Goal: Transaction & Acquisition: Purchase product/service

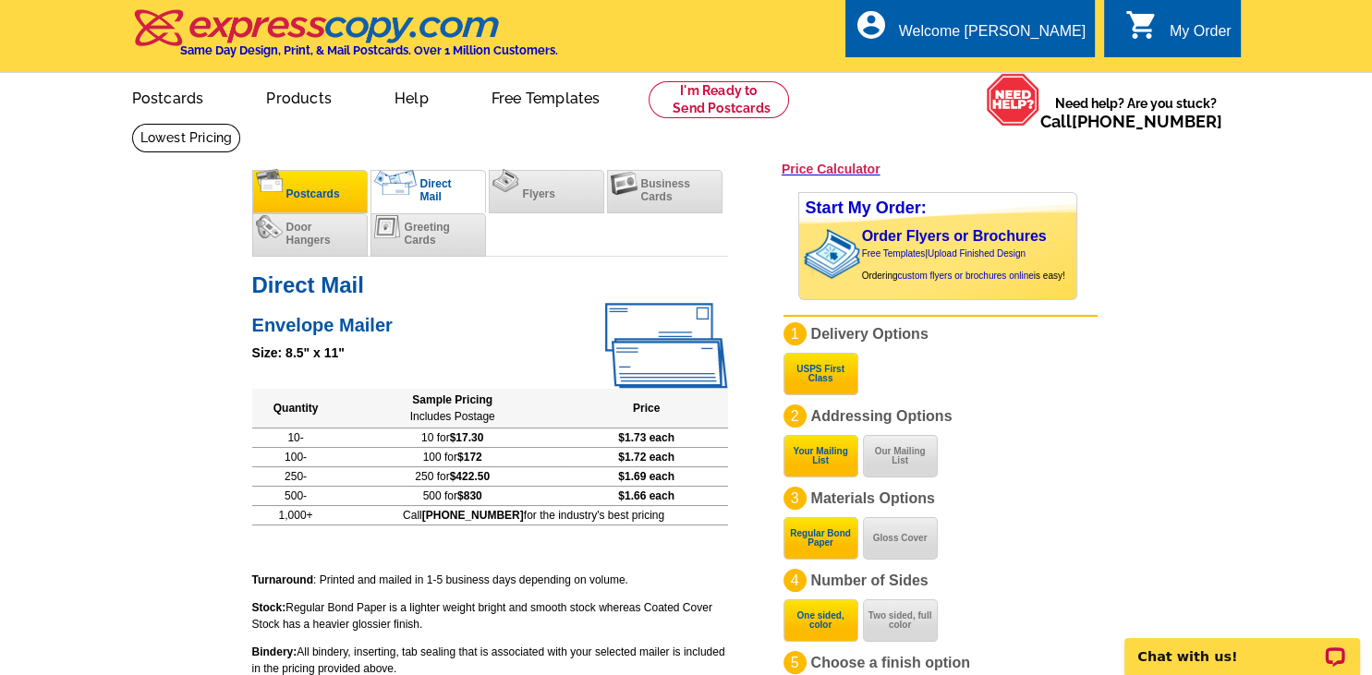
click at [311, 196] on span "Postcards" at bounding box center [313, 193] width 54 height 13
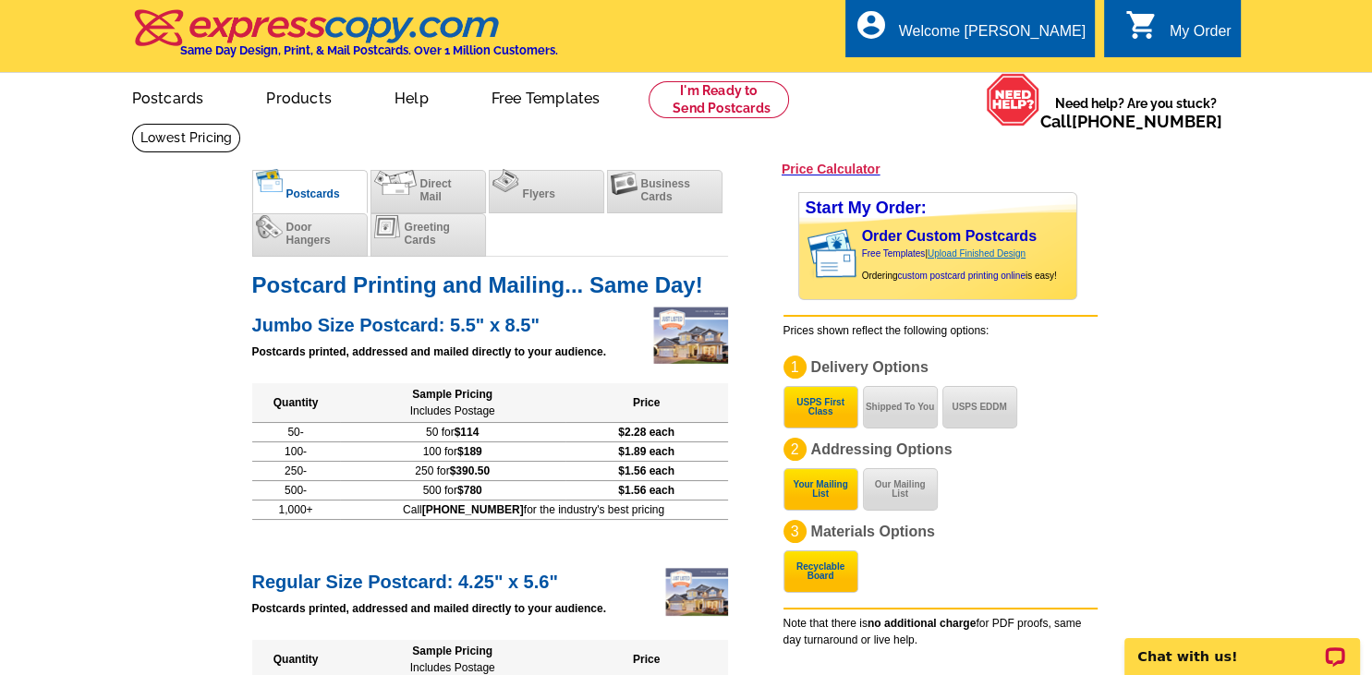
click at [1002, 254] on link "Upload Finished Design" at bounding box center [976, 253] width 98 height 10
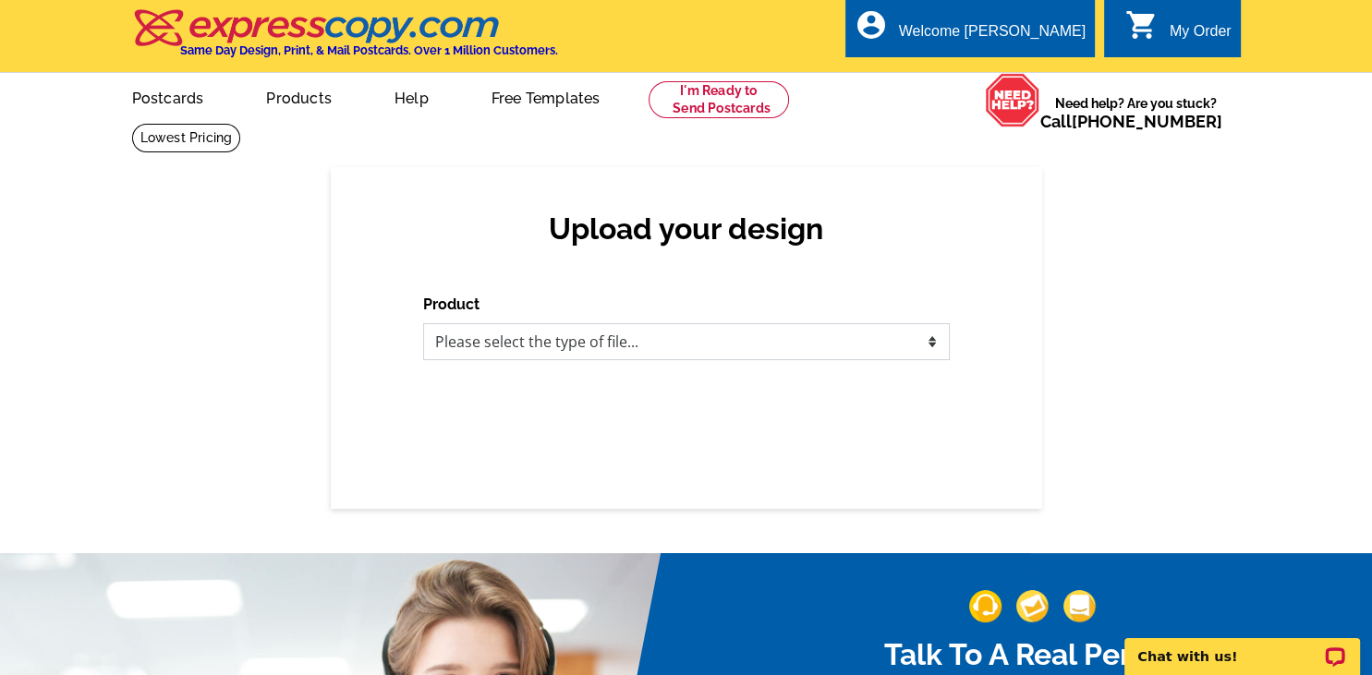
select select "1"
click option "Postcards" at bounding box center [0, 0] width 0 height 0
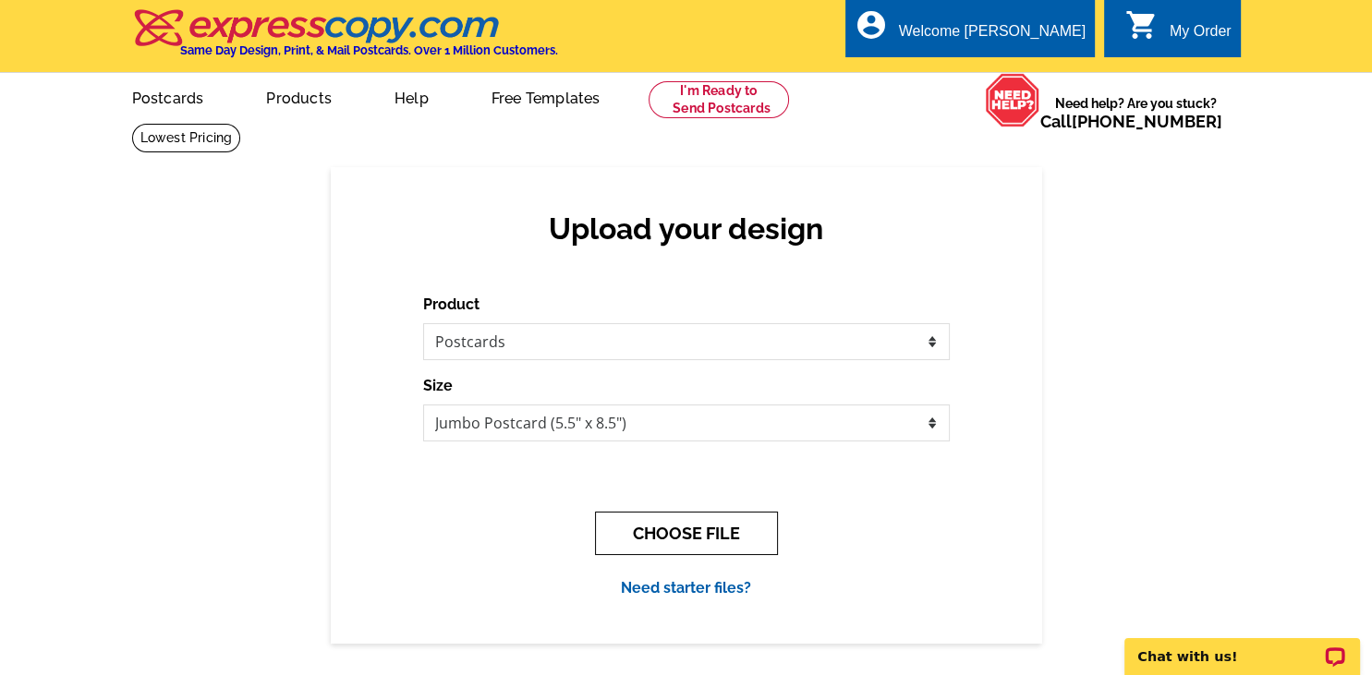
click at [718, 538] on button "CHOOSE FILE" at bounding box center [686, 533] width 183 height 43
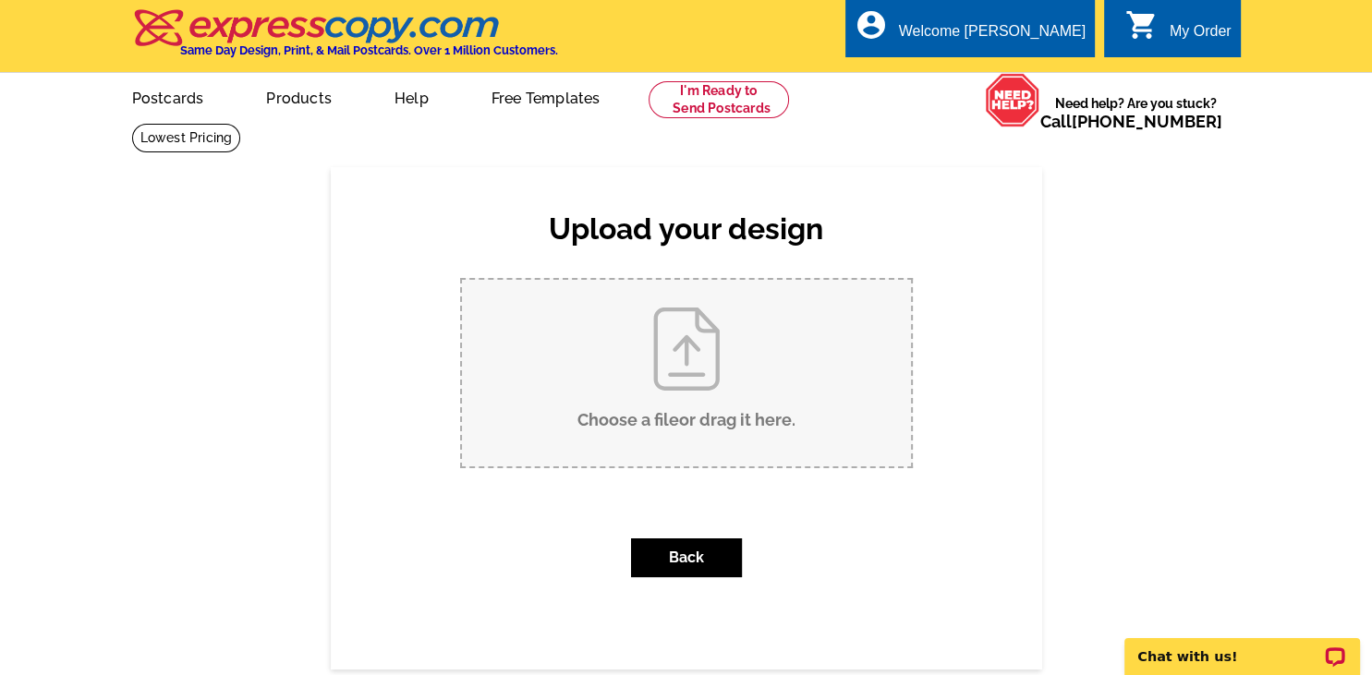
click at [768, 423] on input "Choose a file or drag it here ." at bounding box center [686, 373] width 449 height 187
type input "C:\fakepath\Buyer Needs Postcard - 8.5in x 5.5in.pdf"
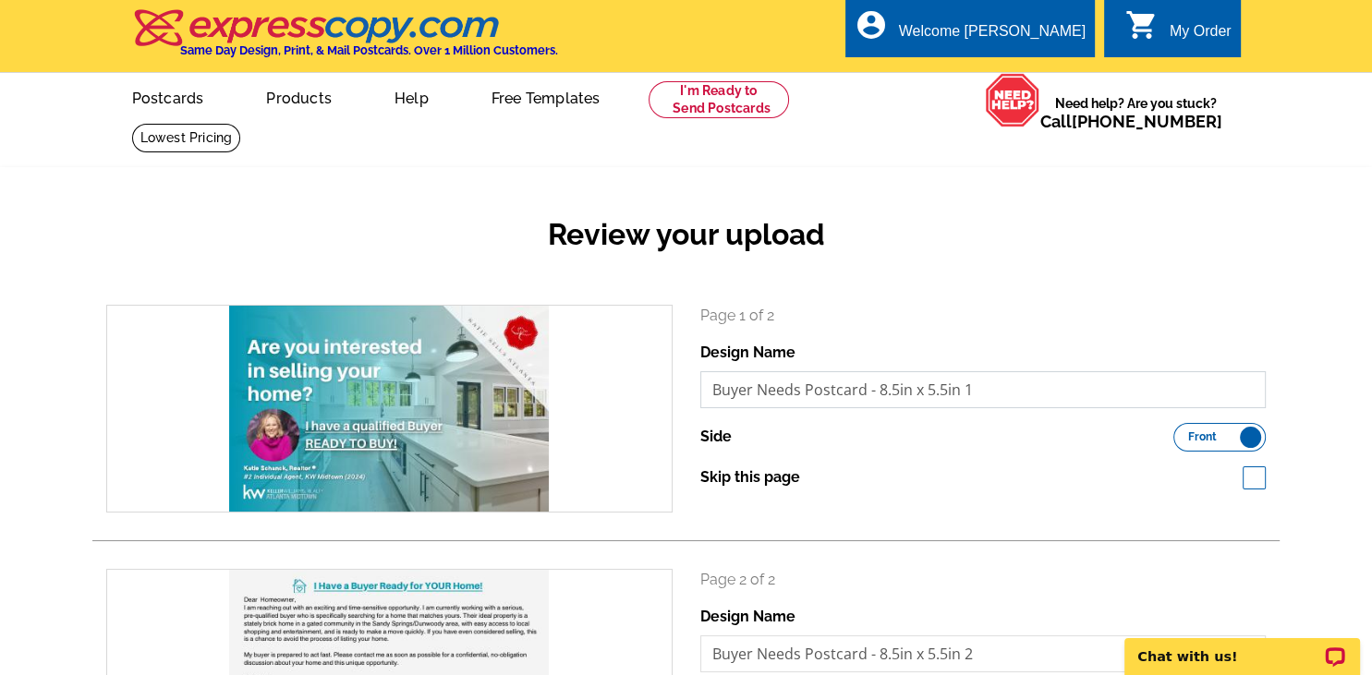
click at [713, 399] on input "Buyer Needs Postcard - 8.5in x 5.5in 1" at bounding box center [983, 389] width 566 height 37
type input "Sandy Springs_Dunwoody_Buyer Needs Postcard - 8.5in x 5.5in (front)"
click at [982, 658] on input "Buyer Needs Postcard - 8.5in x 5.5in 2" at bounding box center [983, 653] width 566 height 37
paste input "Sandy Springs_Dunwoody_Buyer Needs Postcard - 8.5in x 5.5in (front)"
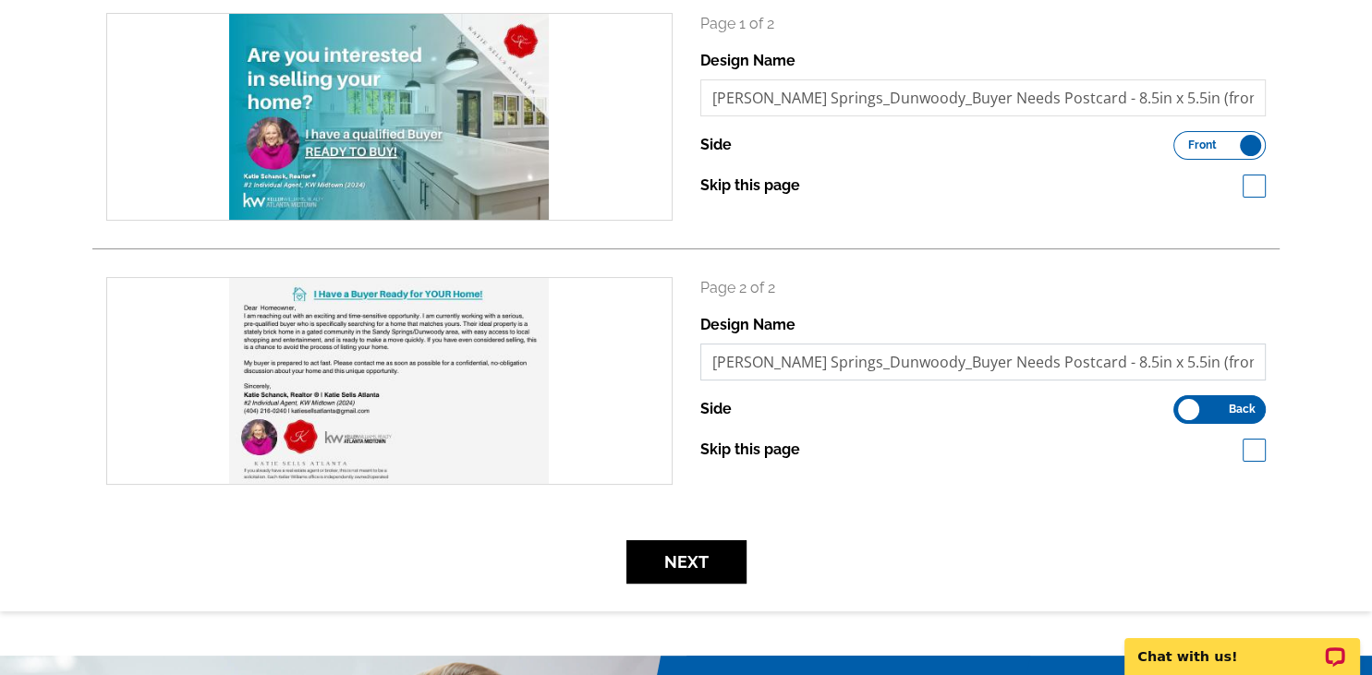
click at [1158, 357] on input "Sandy Springs_Dunwoody_Buyer Needs Postcard - 8.5in x 5.5in (front)" at bounding box center [983, 362] width 566 height 37
type input "Sandy Springs_Dunwoody_Buyer Needs Postcard - 8.5in x 5.5in (back)"
click at [709, 560] on button "Next" at bounding box center [686, 561] width 120 height 43
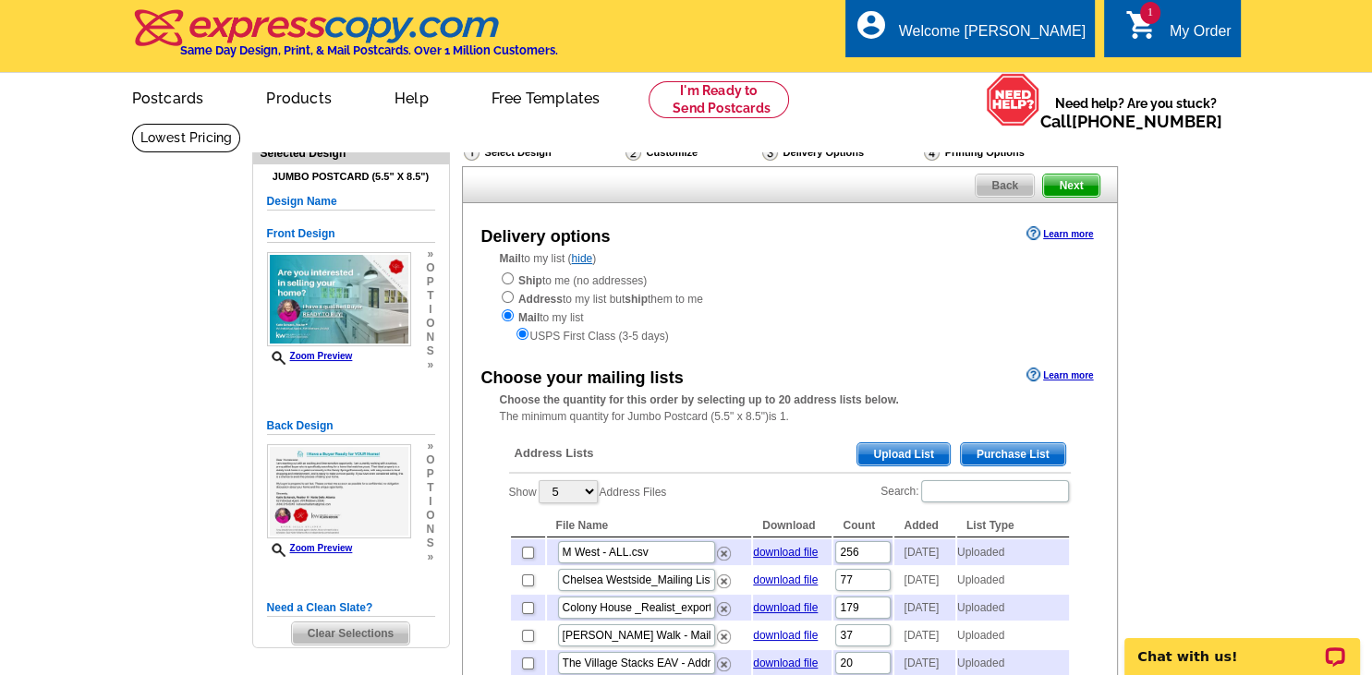
click at [891, 453] on span "Upload List" at bounding box center [902, 454] width 91 height 22
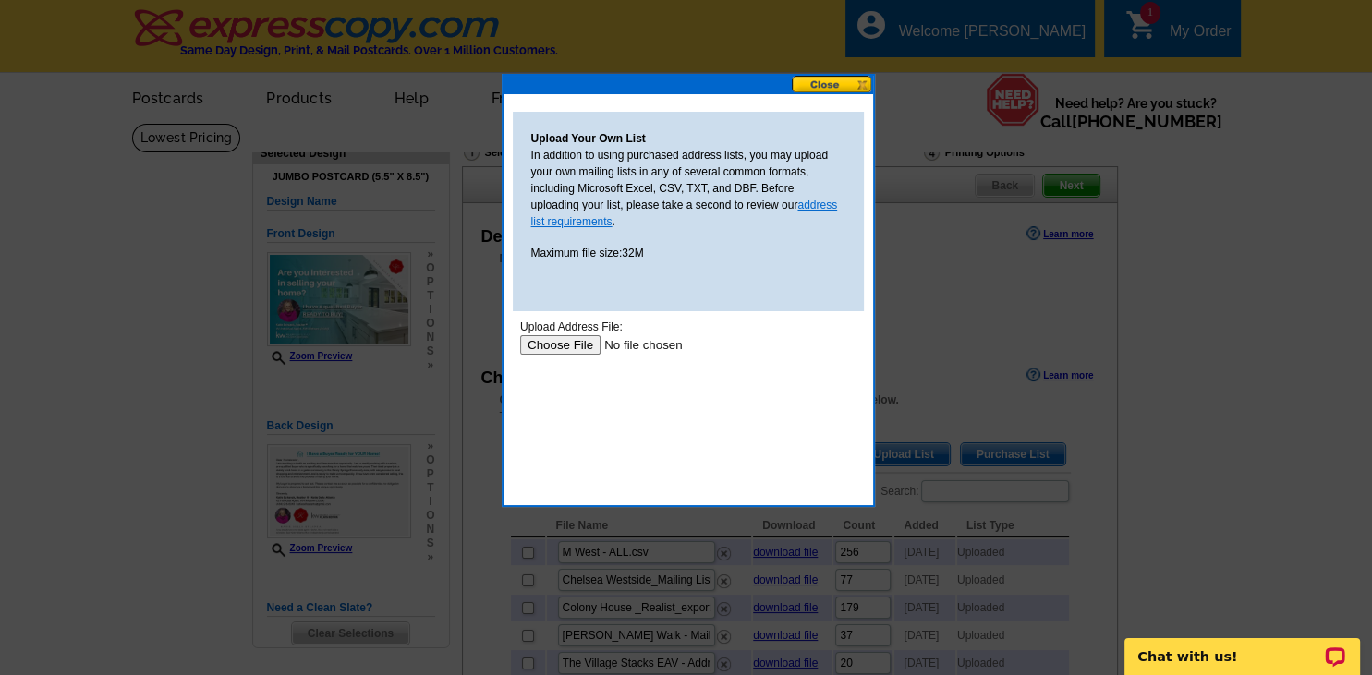
click at [822, 201] on link "address list requirements" at bounding box center [684, 214] width 307 height 30
click at [561, 348] on input "file" at bounding box center [636, 344] width 234 height 19
click at [546, 344] on input "file" at bounding box center [636, 344] width 234 height 19
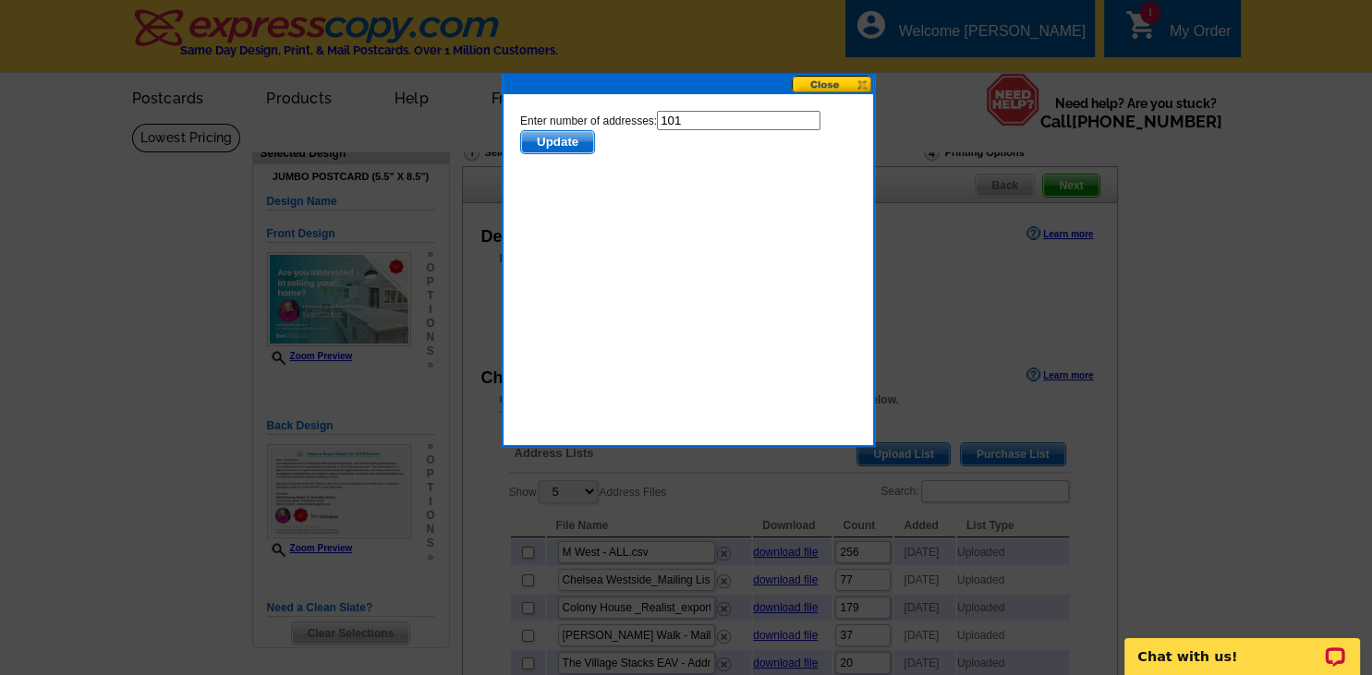
click at [720, 118] on input "101" at bounding box center [737, 120] width 163 height 19
type input "100"
click at [542, 143] on span "Update" at bounding box center [556, 142] width 73 height 22
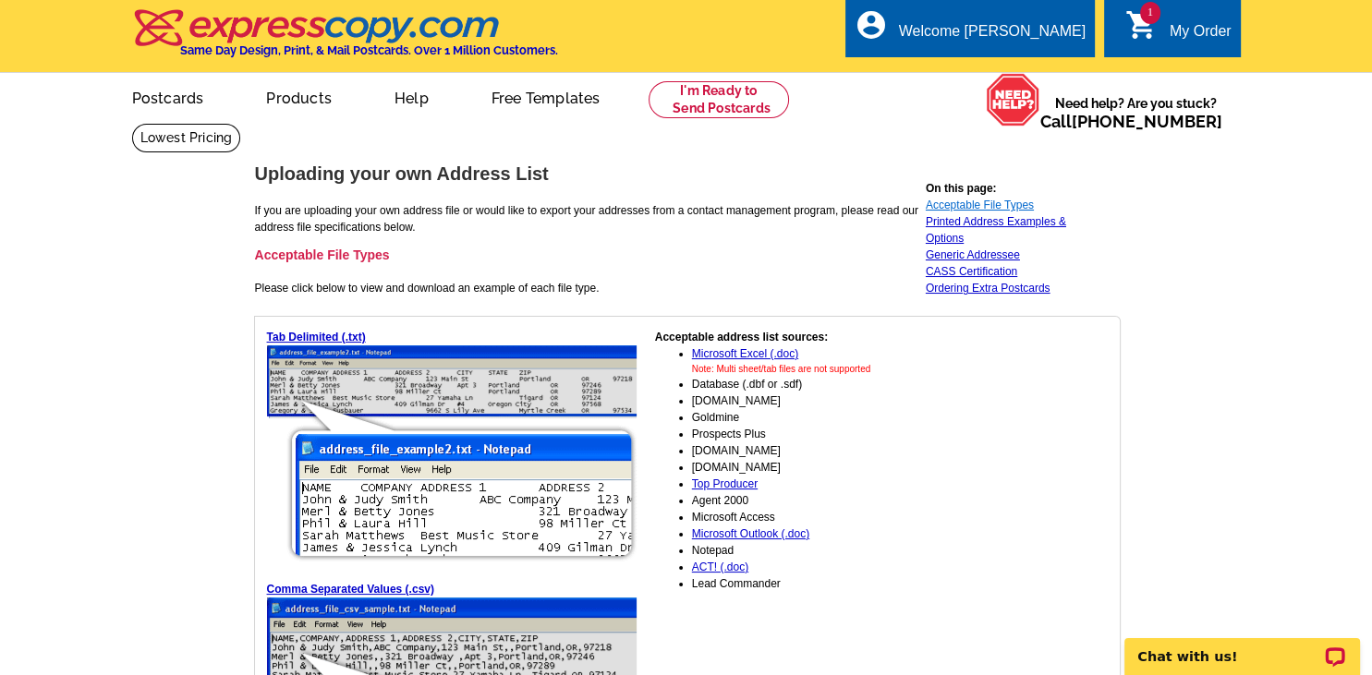
click at [969, 212] on link "Acceptable File Types" at bounding box center [979, 205] width 108 height 13
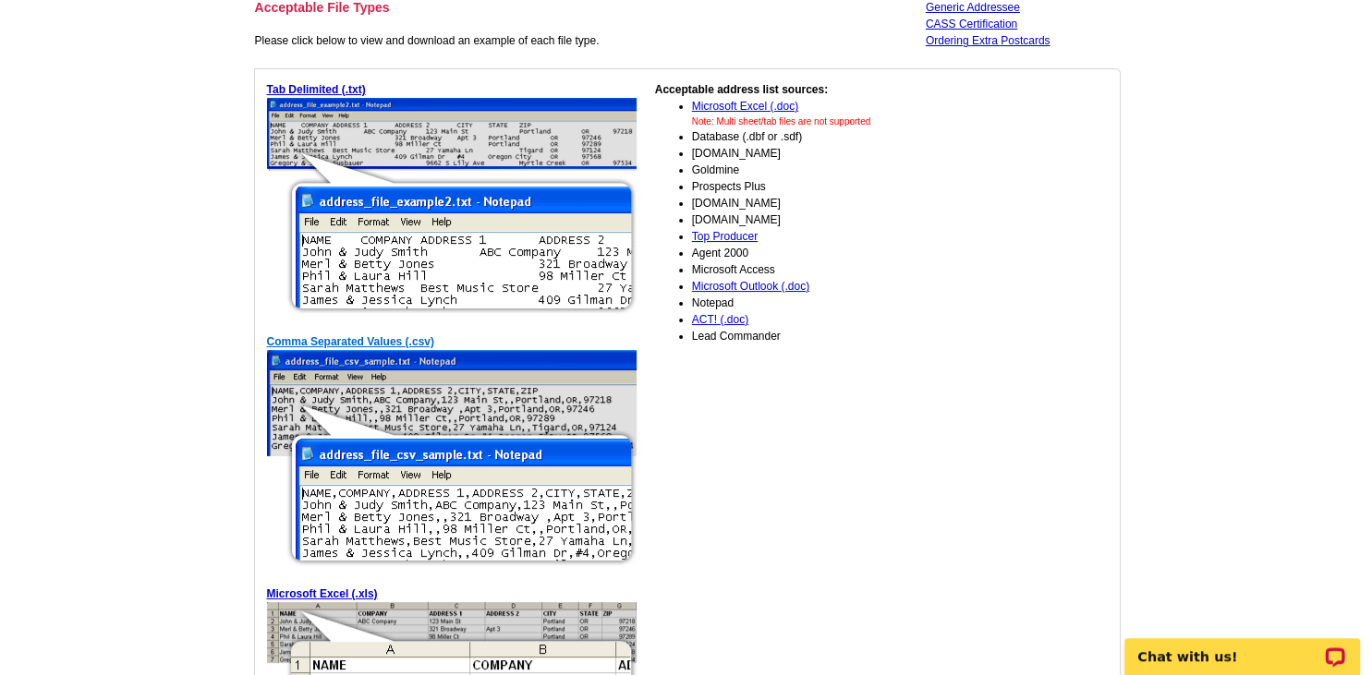
click at [410, 343] on link "Comma Separated Values (.csv)" at bounding box center [350, 341] width 167 height 13
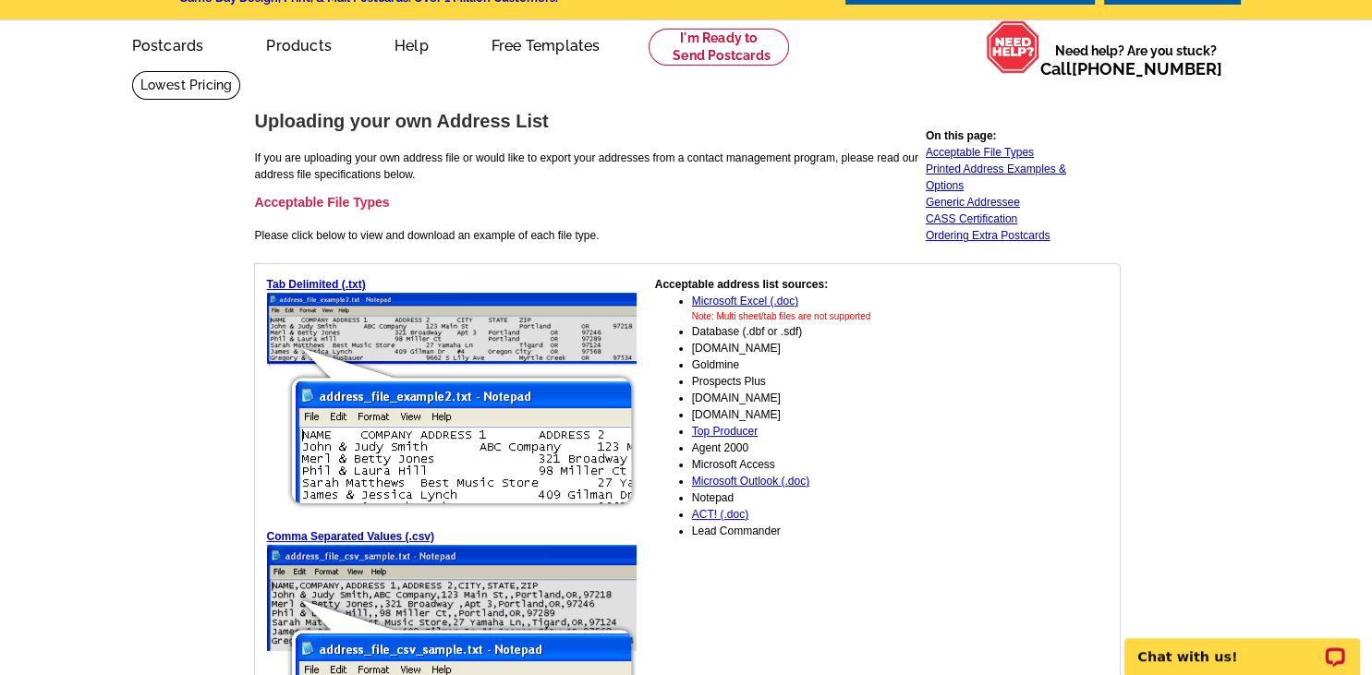
scroll to position [0, 0]
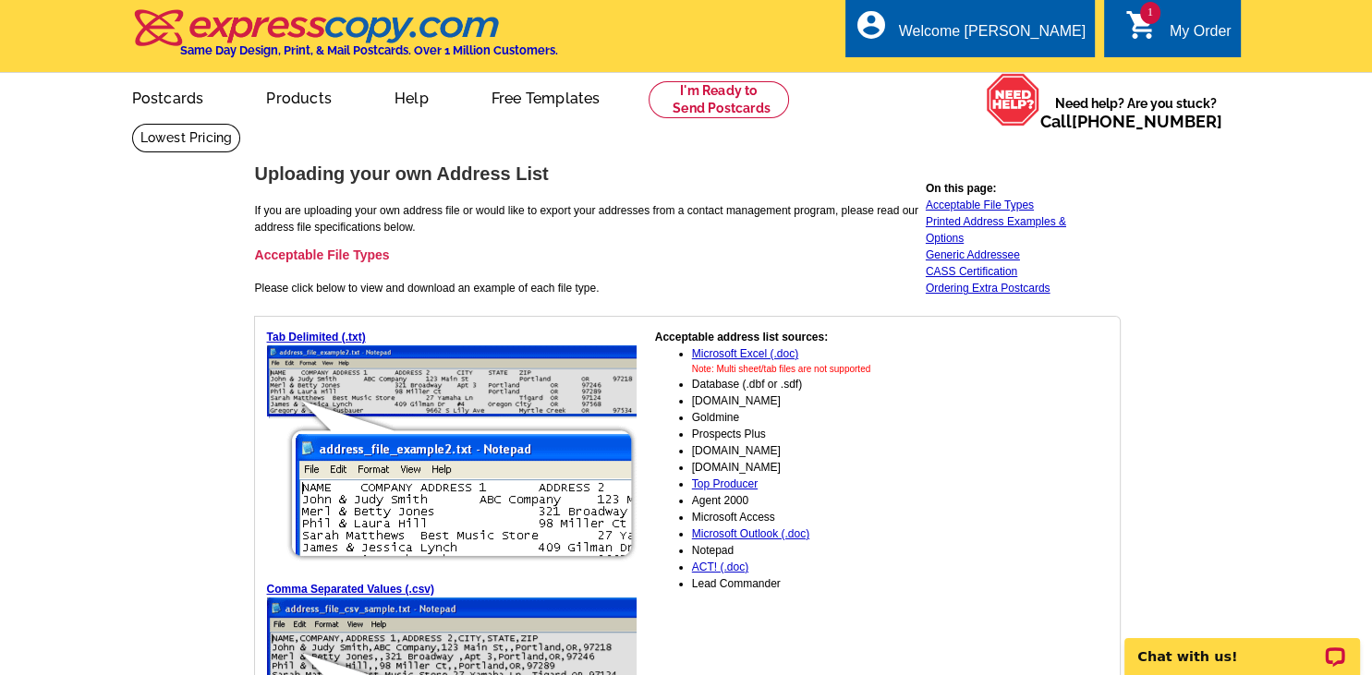
click at [965, 459] on div "Tab Delimited (.txt) Comma Separated Values (.csv) Microsoft Excel (.xls) Accep…" at bounding box center [687, 676] width 866 height 721
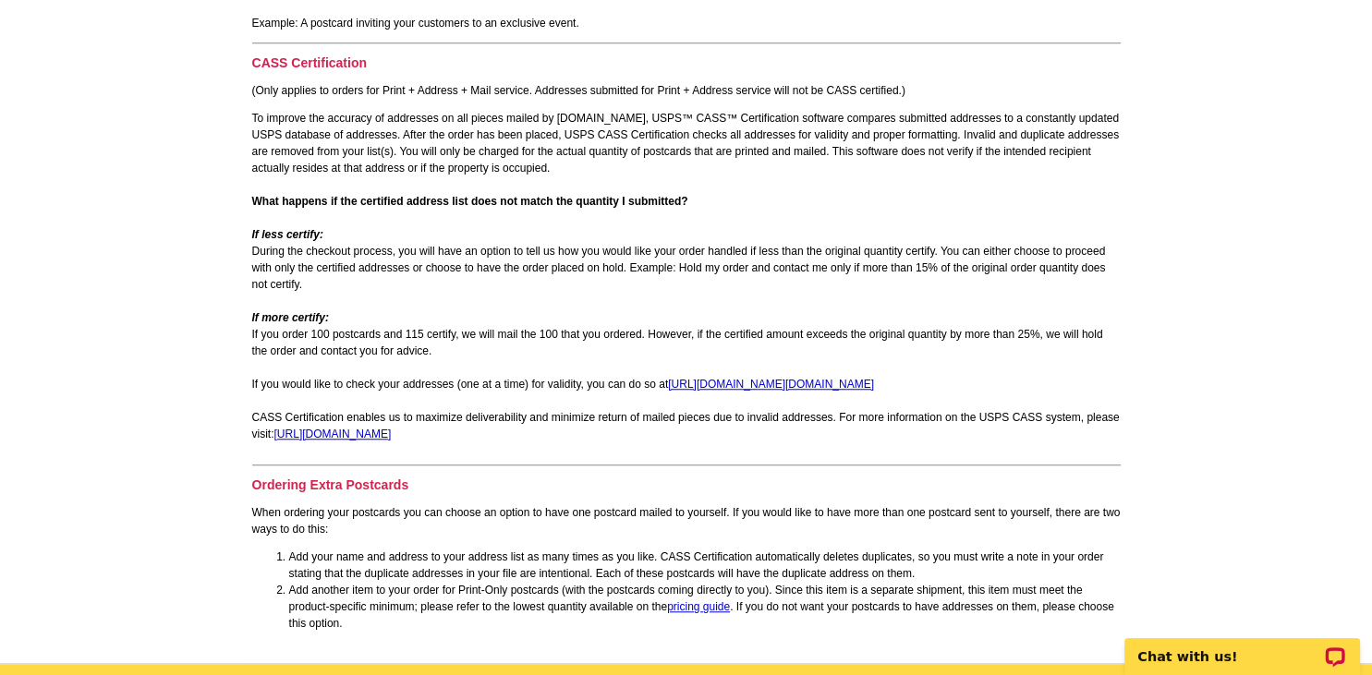
scroll to position [1396, 0]
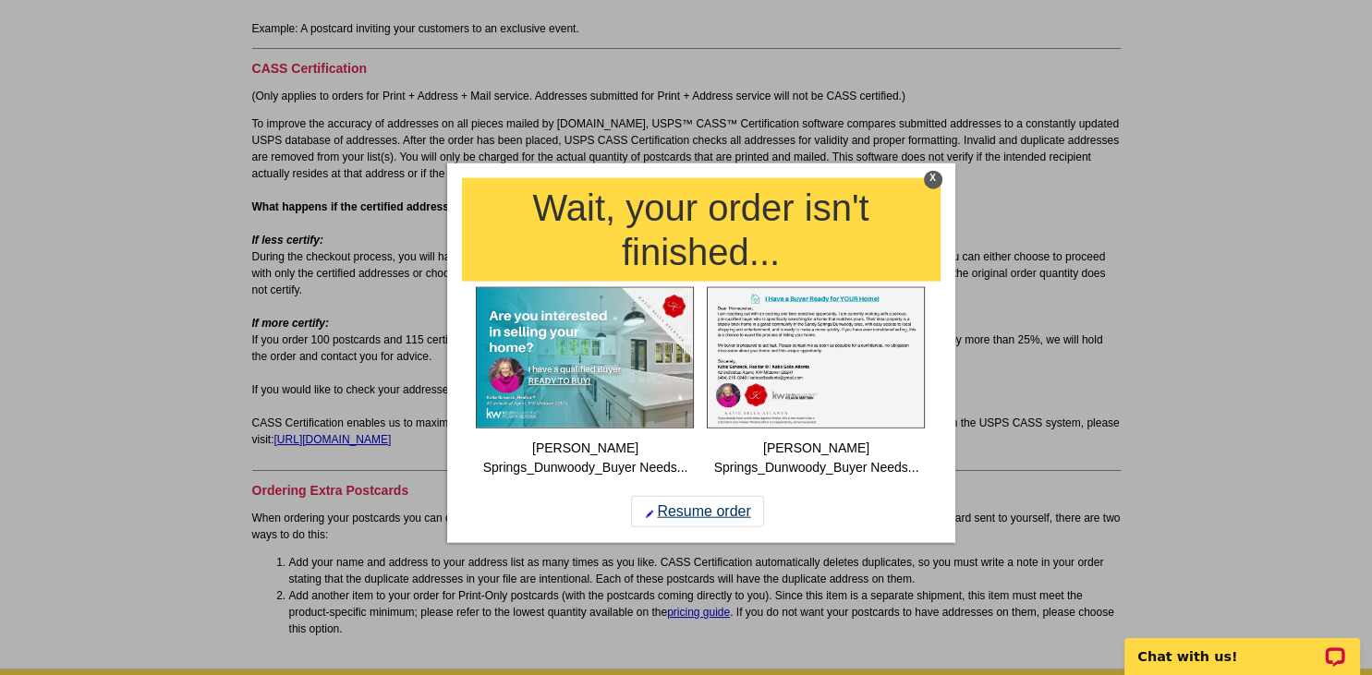
click at [709, 509] on link "Resume order" at bounding box center [697, 510] width 133 height 31
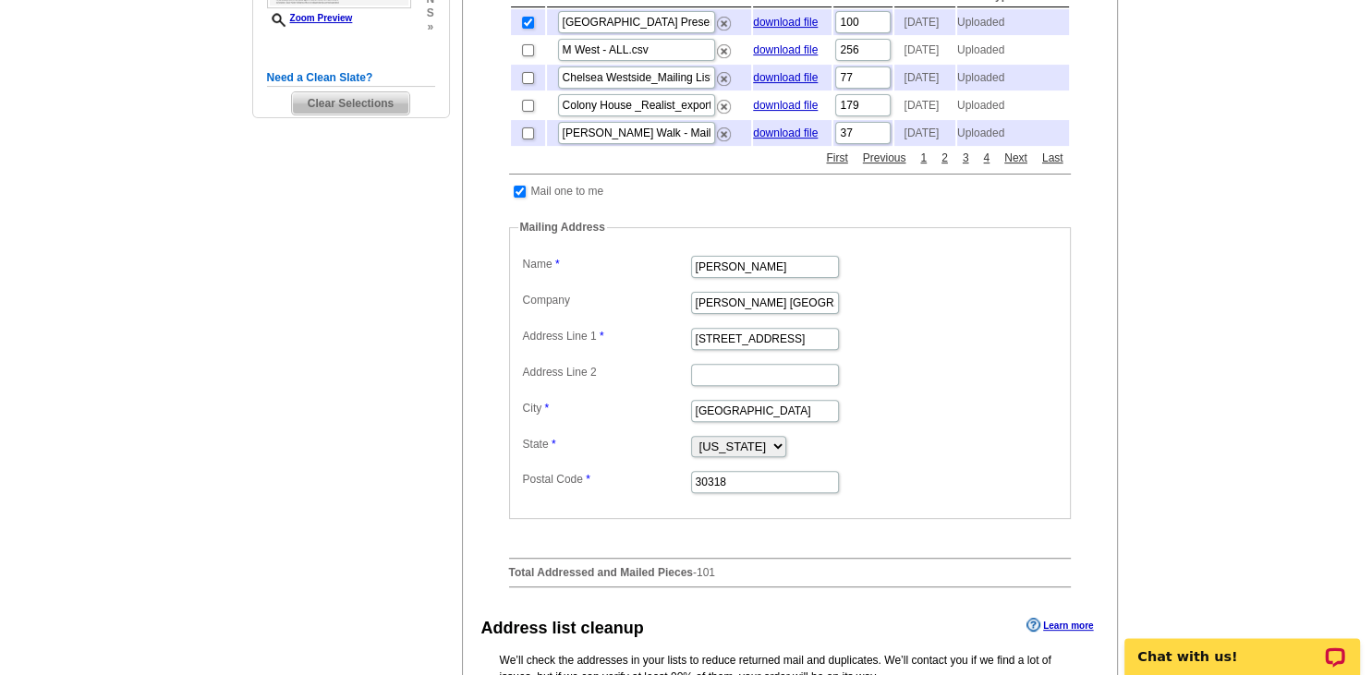
scroll to position [585, 0]
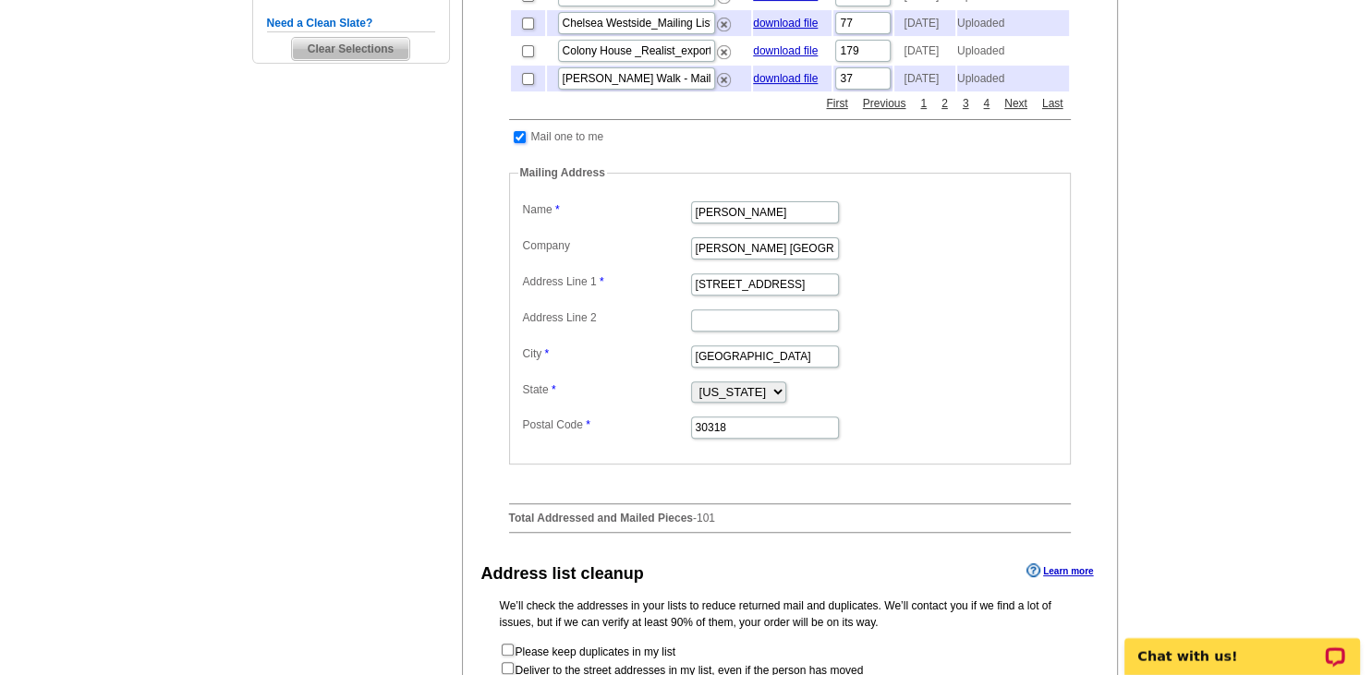
click at [520, 131] on input "checkbox" at bounding box center [520, 137] width 12 height 12
checkbox input "false"
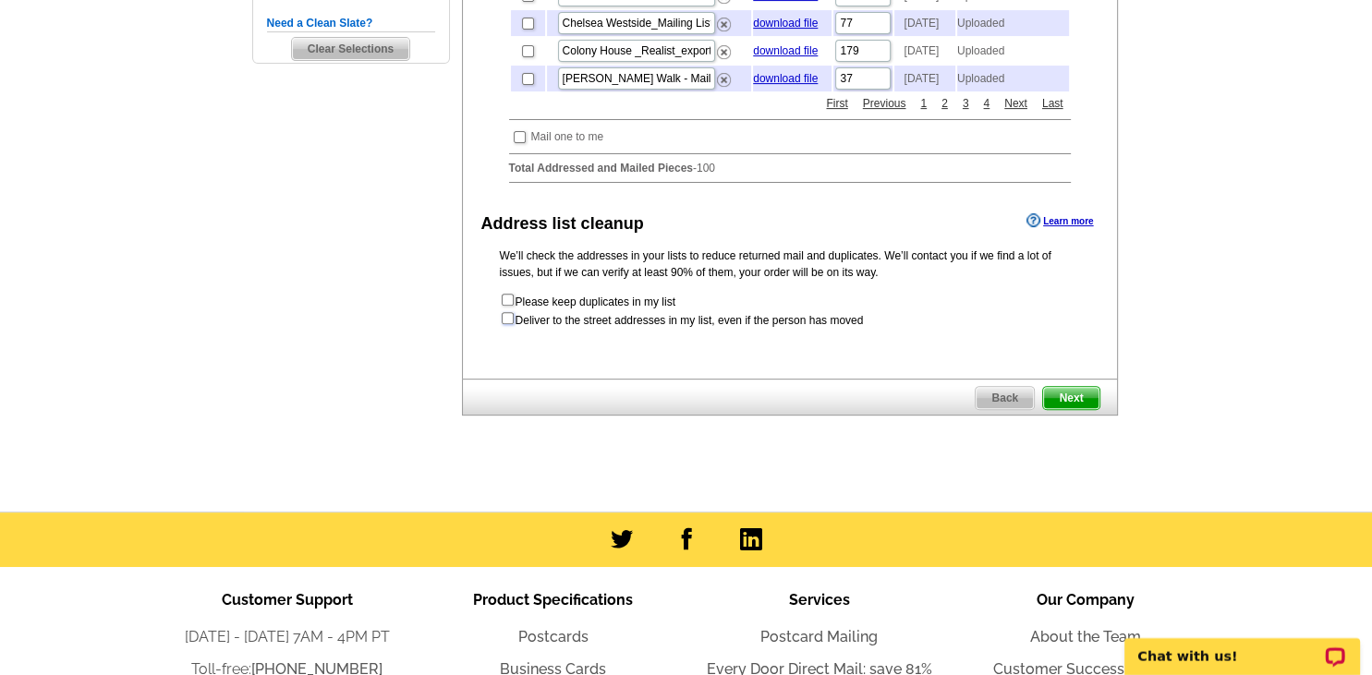
click at [505, 316] on input "checkbox" at bounding box center [508, 318] width 12 height 12
checkbox input "true"
radio input "true"
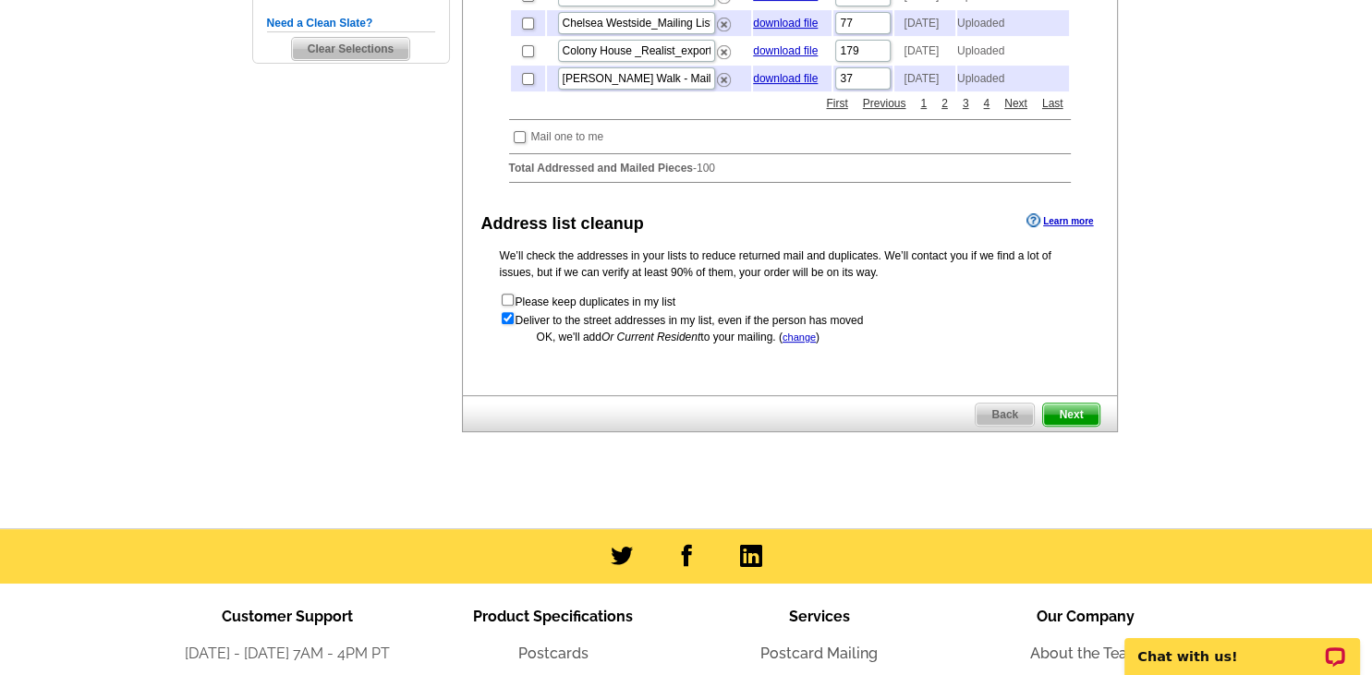
click at [802, 333] on link "change" at bounding box center [798, 337] width 33 height 11
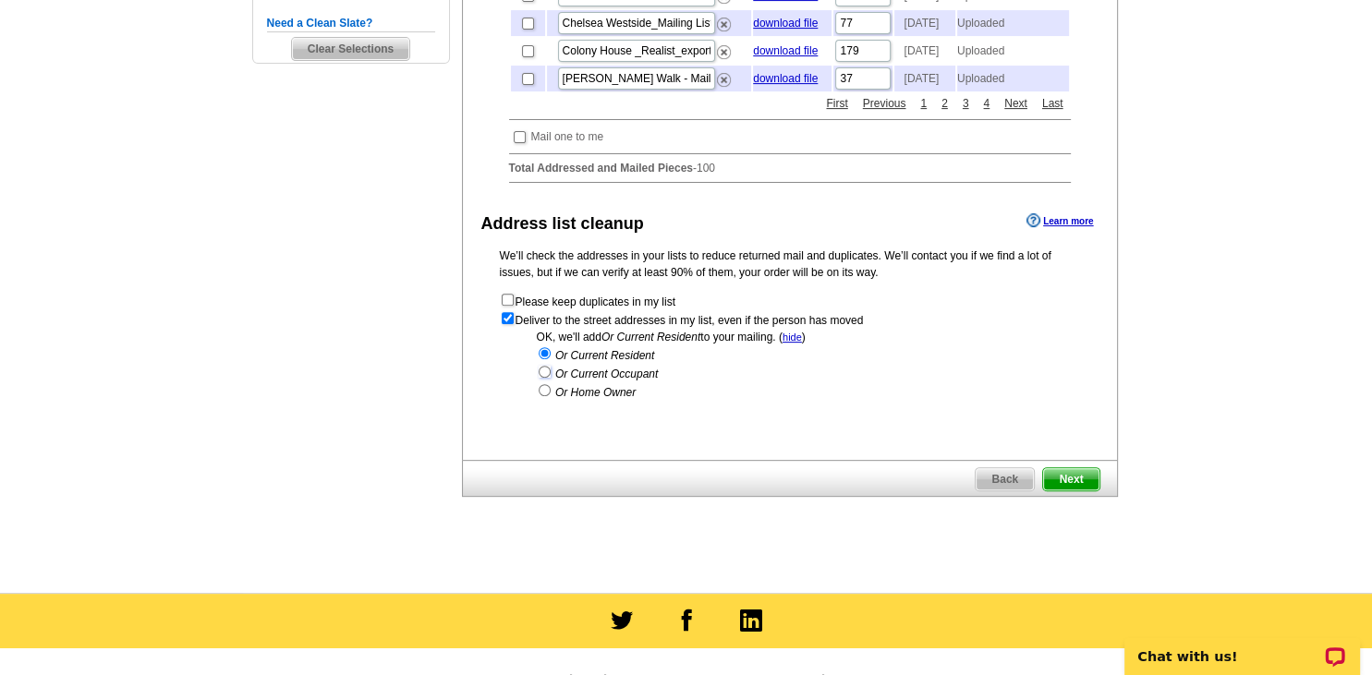
click at [541, 369] on input "radio" at bounding box center [544, 372] width 12 height 12
radio input "true"
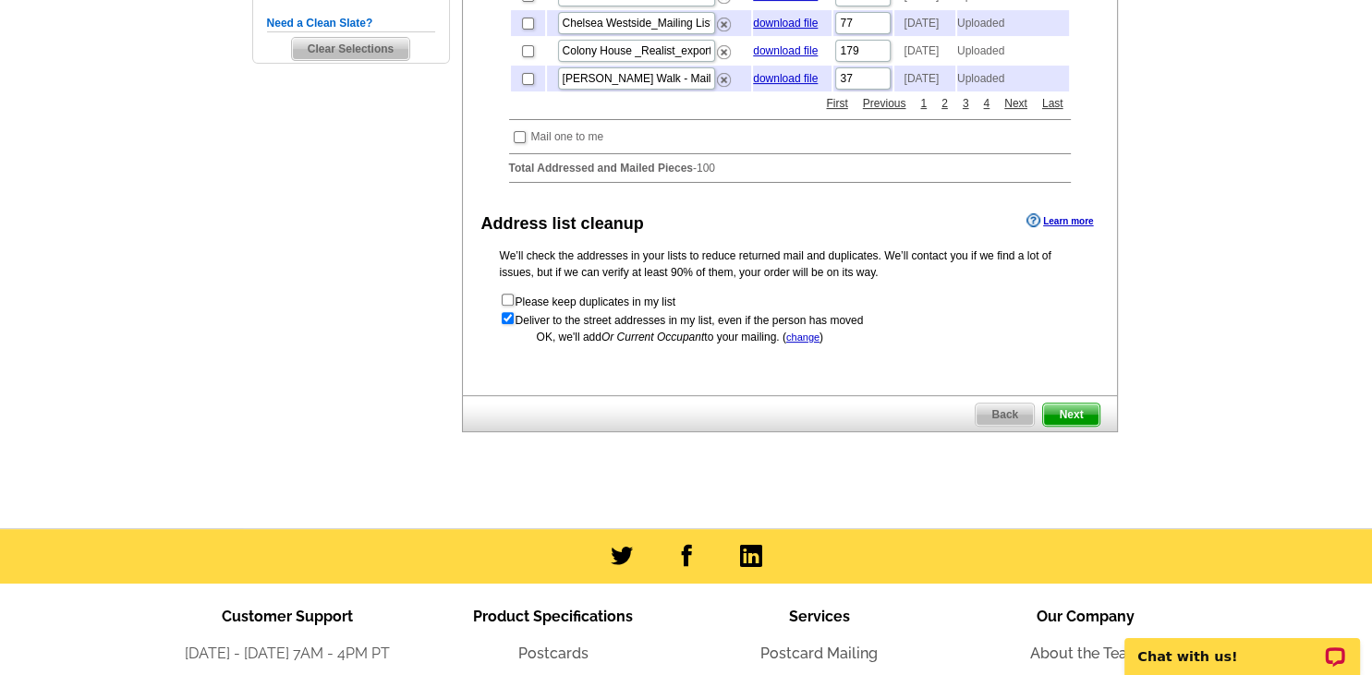
click at [1075, 407] on span "Next" at bounding box center [1070, 415] width 55 height 22
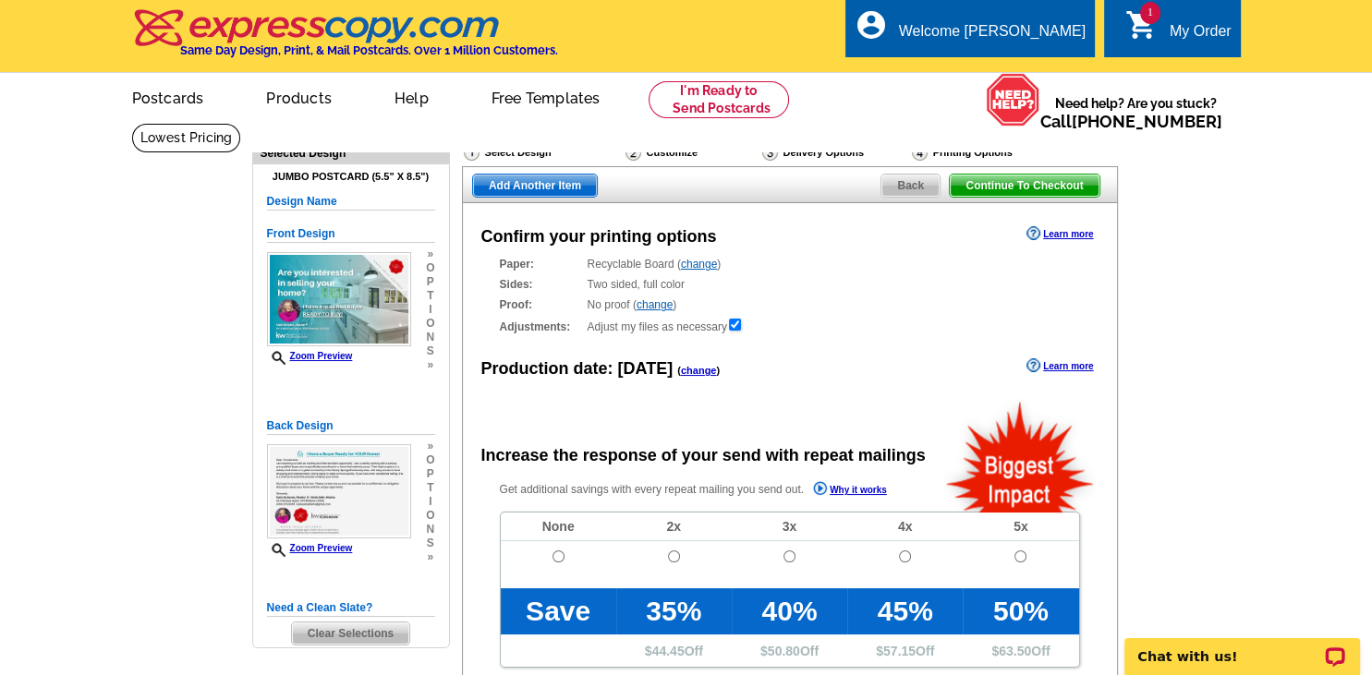
click at [653, 308] on link "change" at bounding box center [654, 304] width 36 height 13
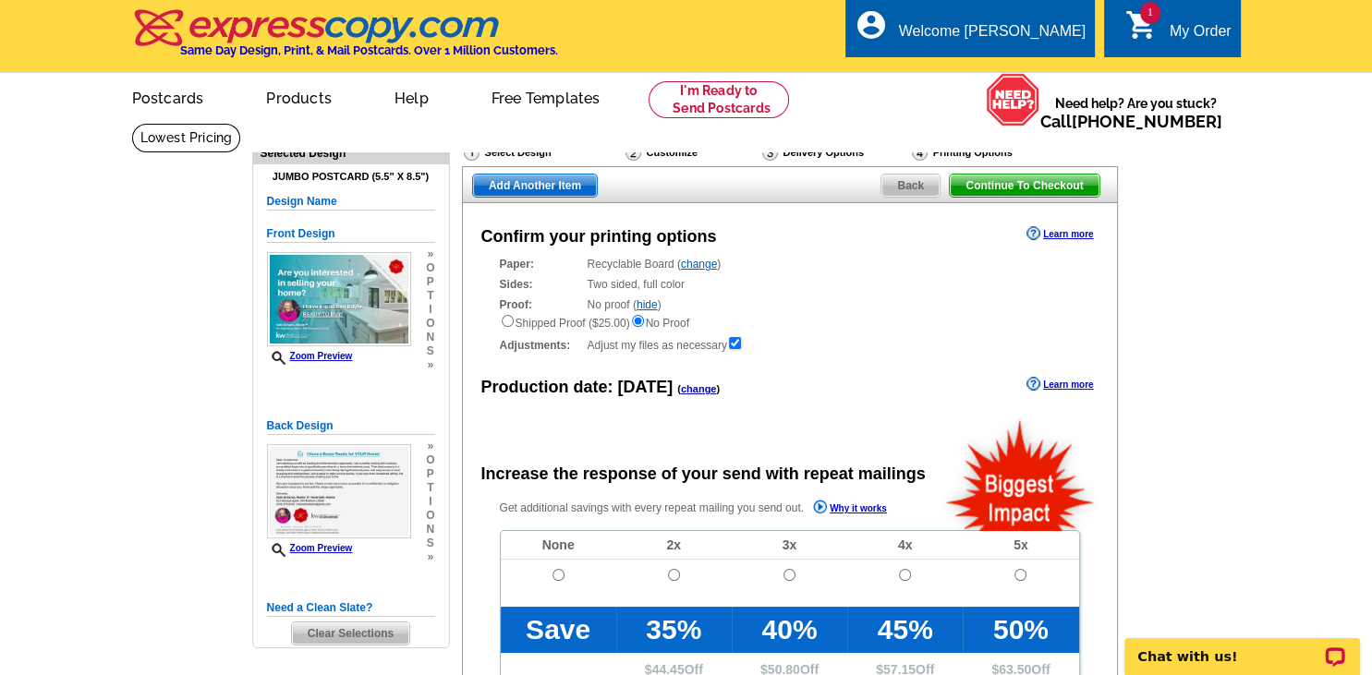
click at [706, 262] on link "change" at bounding box center [699, 264] width 36 height 13
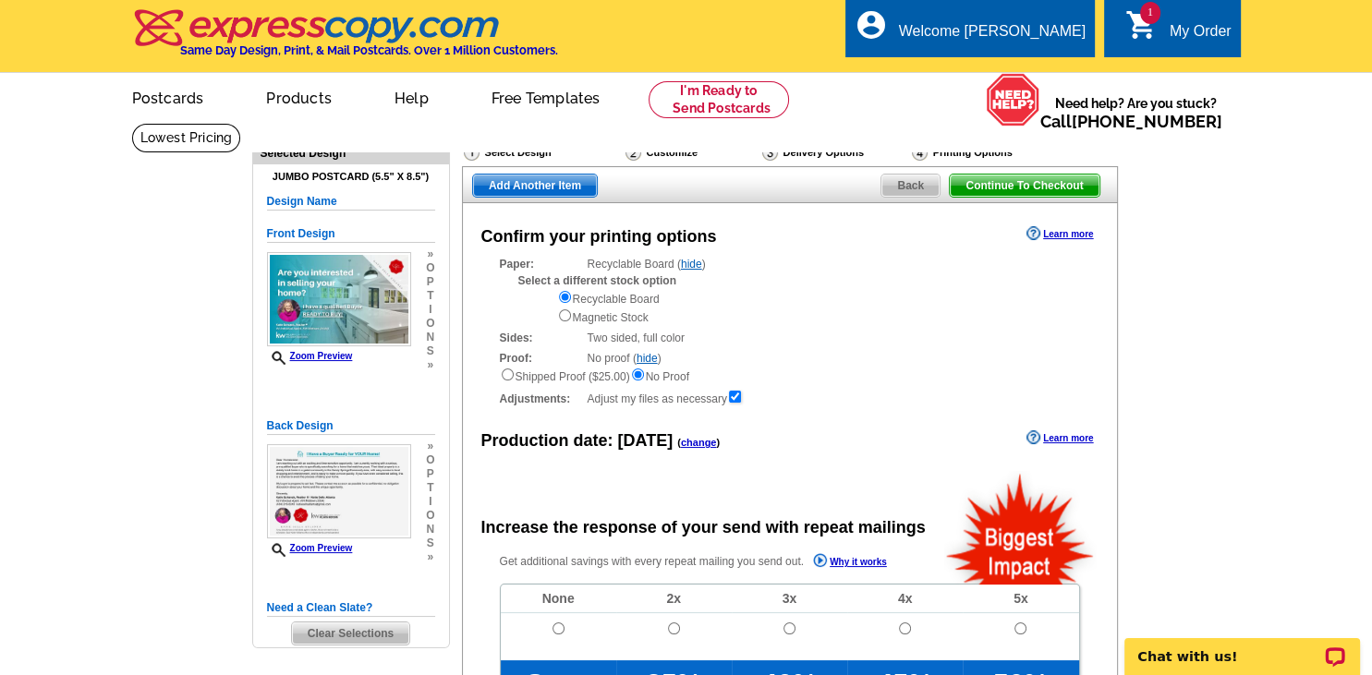
click at [696, 271] on link "hide" at bounding box center [691, 264] width 21 height 13
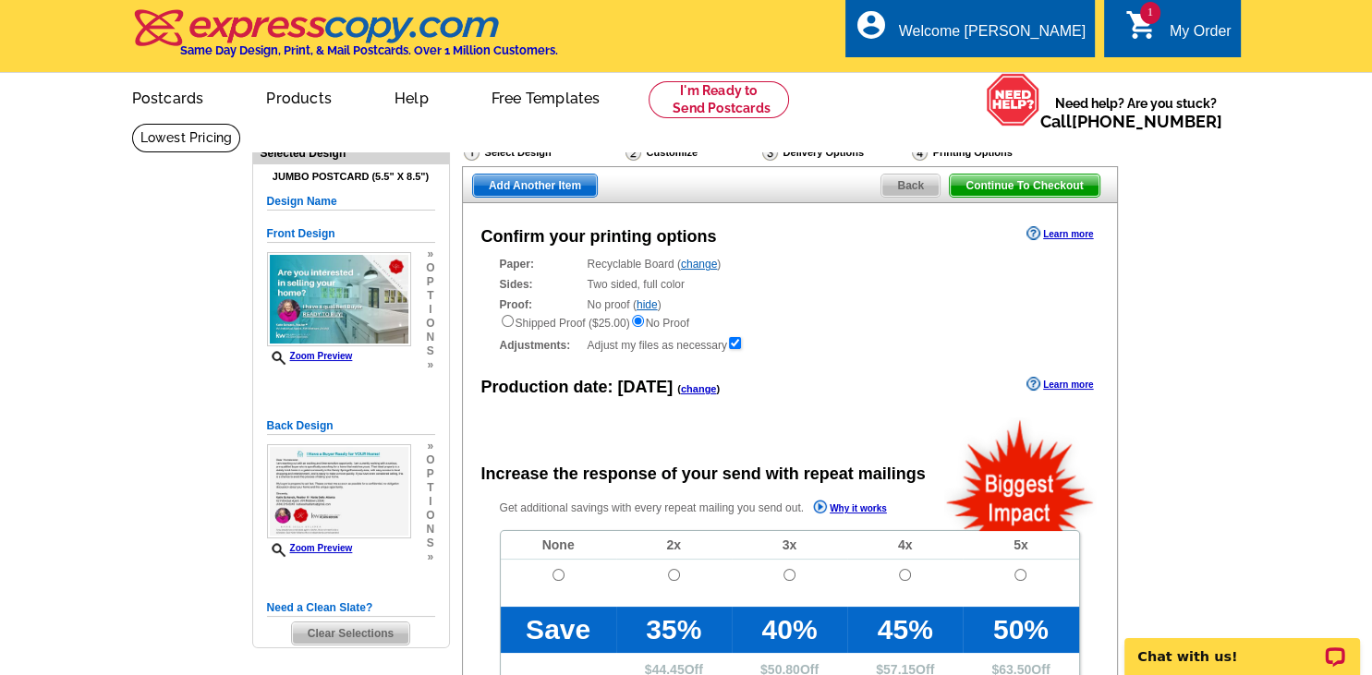
click at [648, 309] on link "hide" at bounding box center [646, 304] width 21 height 13
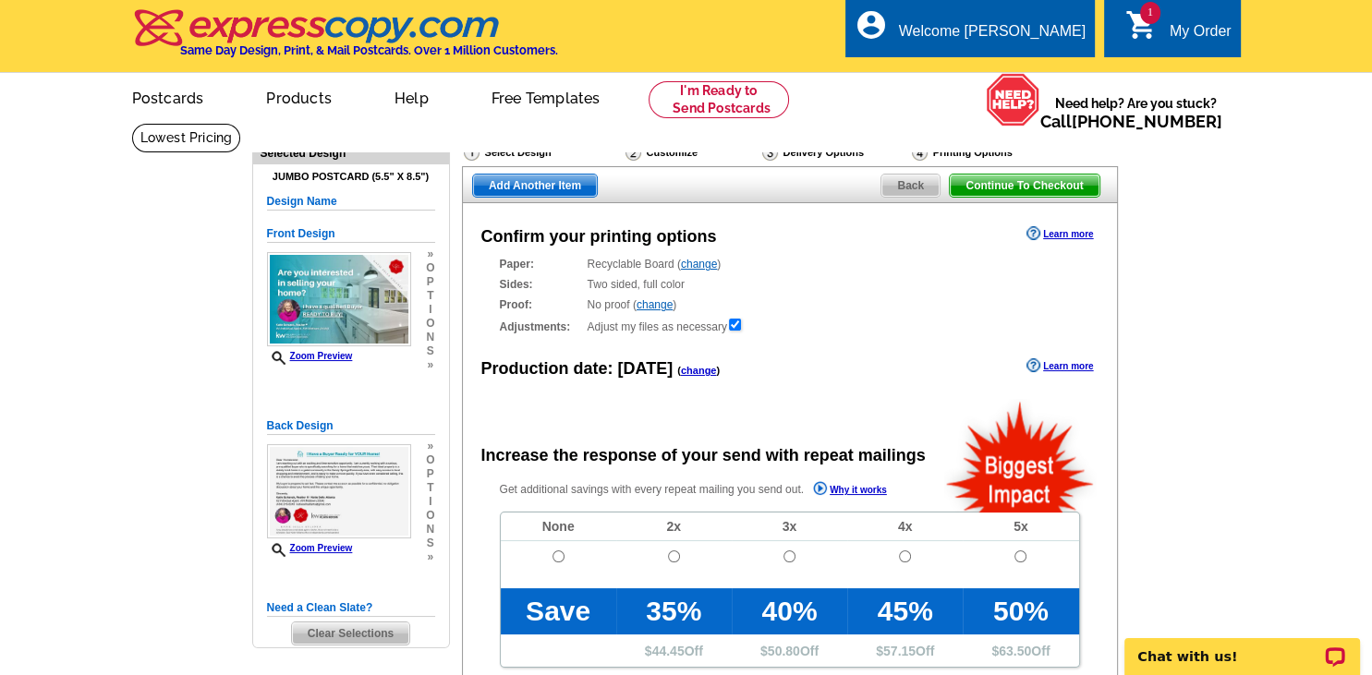
scroll to position [488, 0]
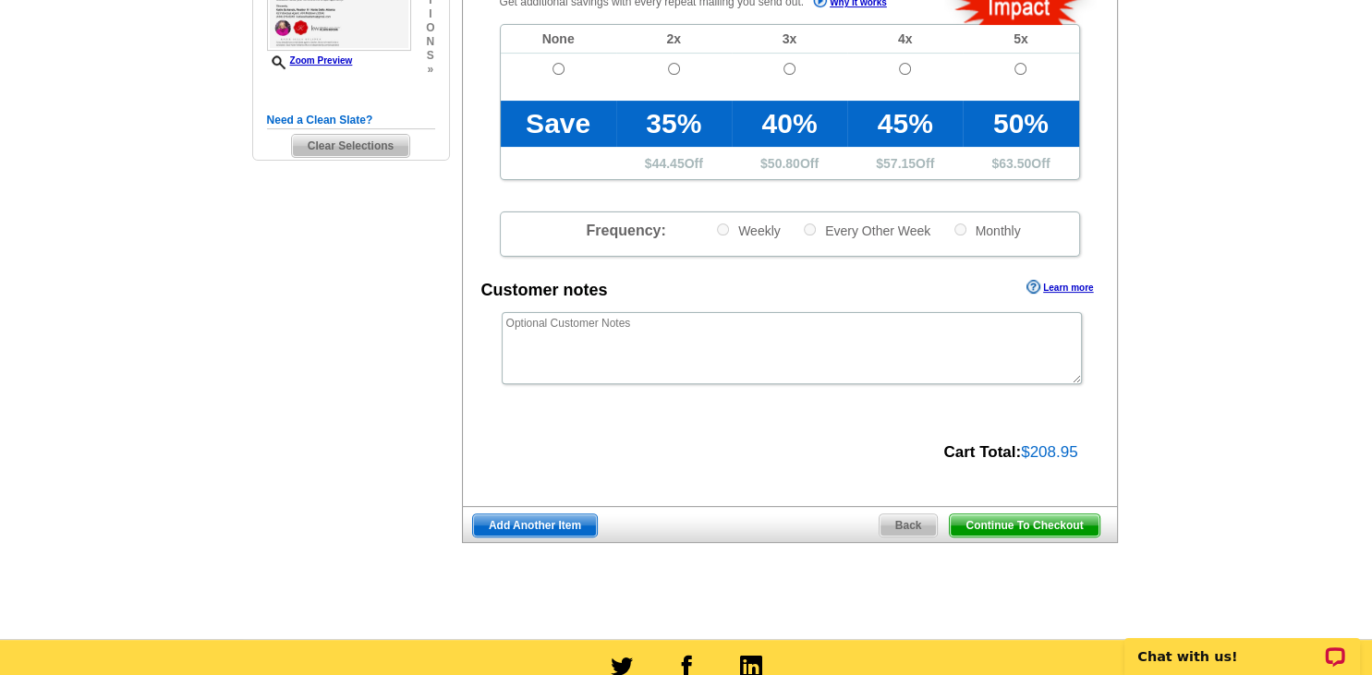
click at [988, 523] on span "Continue To Checkout" at bounding box center [1023, 525] width 149 height 22
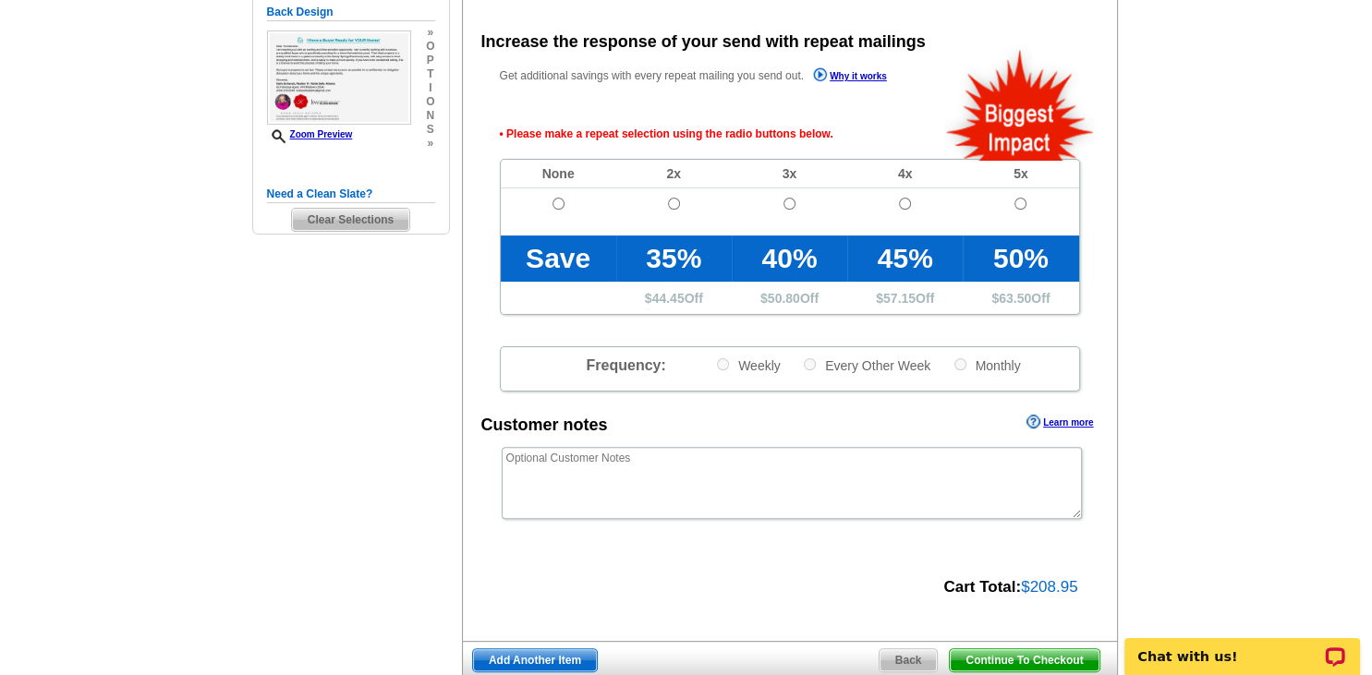
scroll to position [413, 0]
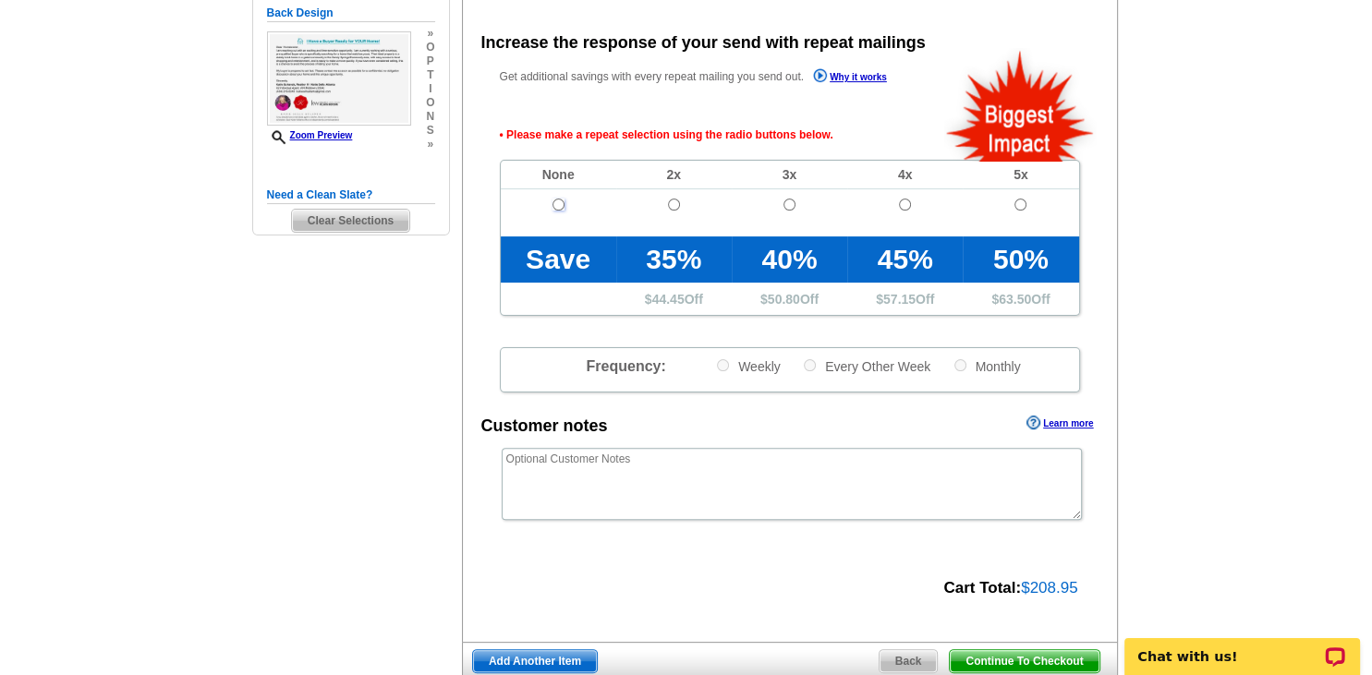
click at [559, 208] on input "radio" at bounding box center [558, 205] width 12 height 12
radio input "true"
click at [1021, 659] on span "Continue To Checkout" at bounding box center [1023, 661] width 149 height 22
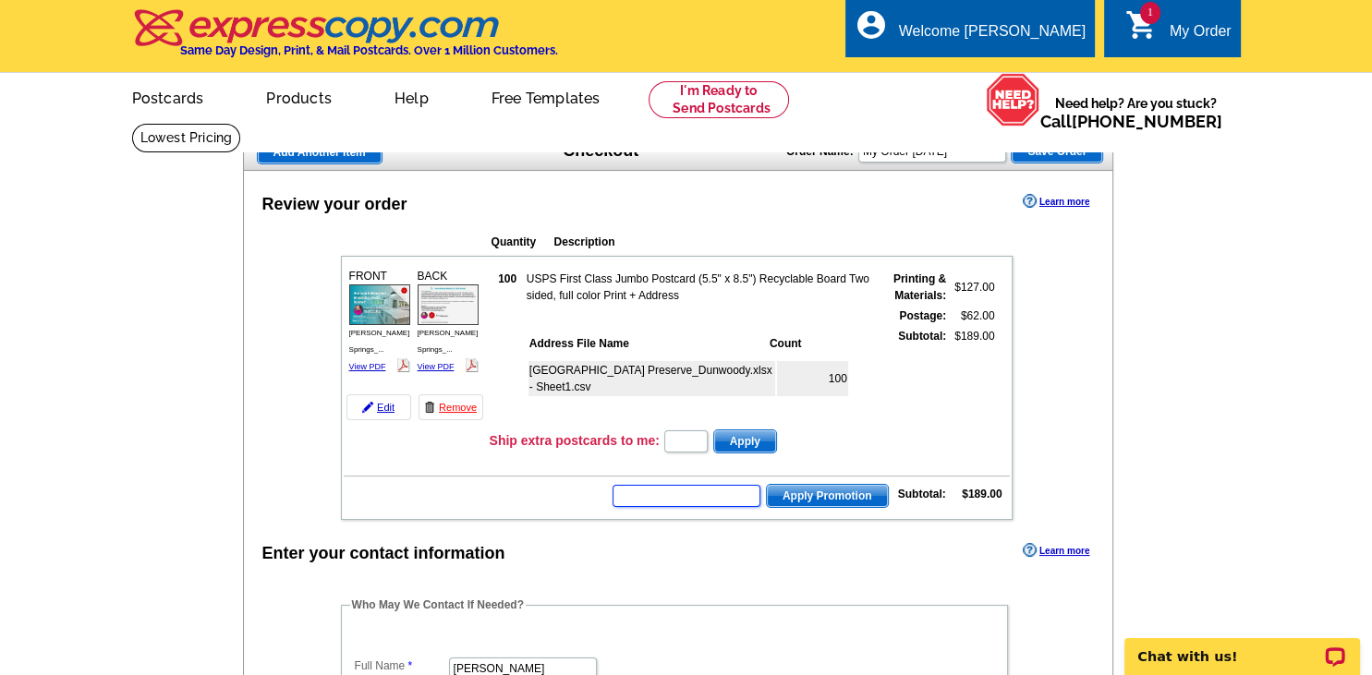
click at [696, 499] on input "text" at bounding box center [686, 496] width 148 height 22
paste input "E3025"
type input "E3025"
click at [846, 497] on span "Apply Promotion" at bounding box center [827, 496] width 121 height 22
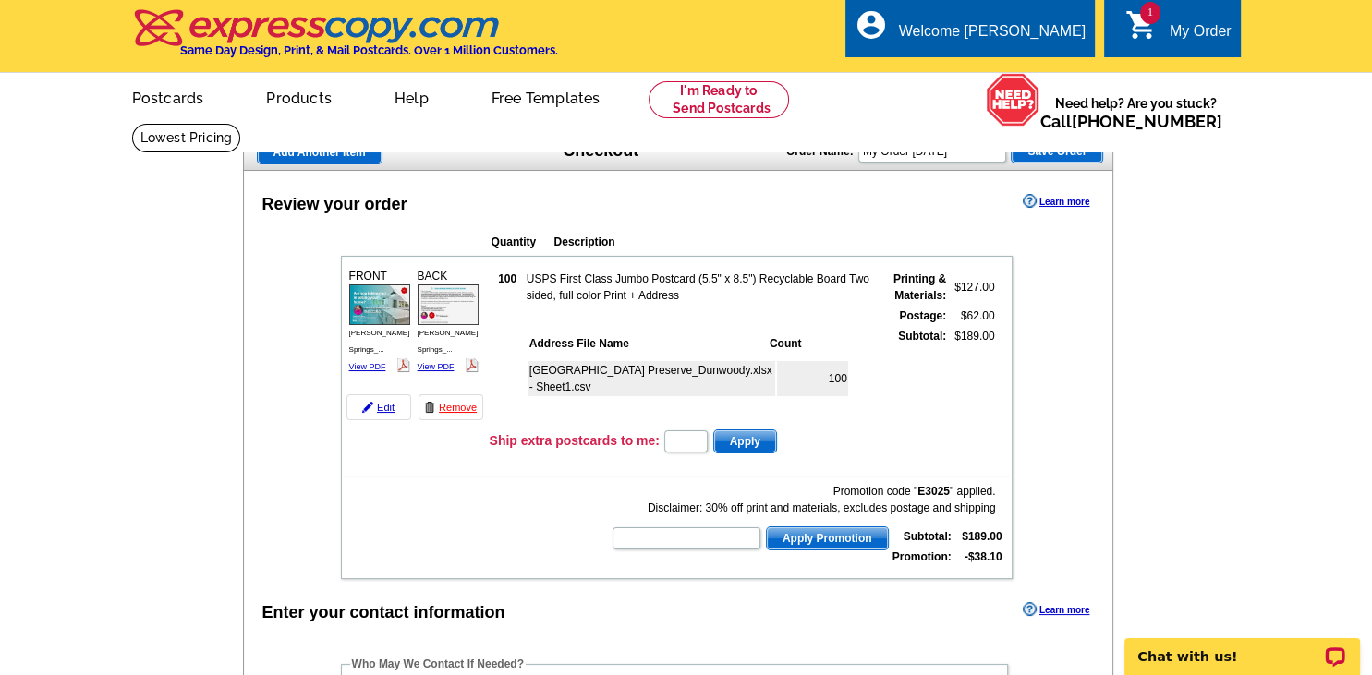
drag, startPoint x: 997, startPoint y: 509, endPoint x: 648, endPoint y: 509, distance: 348.2
click at [648, 509] on div "Promotion code " E3025 " applied. Disclaimer: 30% off print and materials, excl…" at bounding box center [806, 525] width 393 height 85
copy div "Disclaimer: 30% off print and materials, excludes postage and shipping"
